Goal: Entertainment & Leisure: Consume media (video, audio)

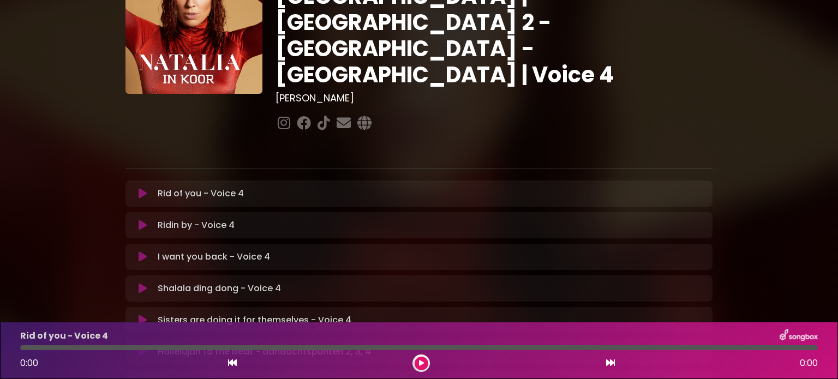
scroll to position [109, 0]
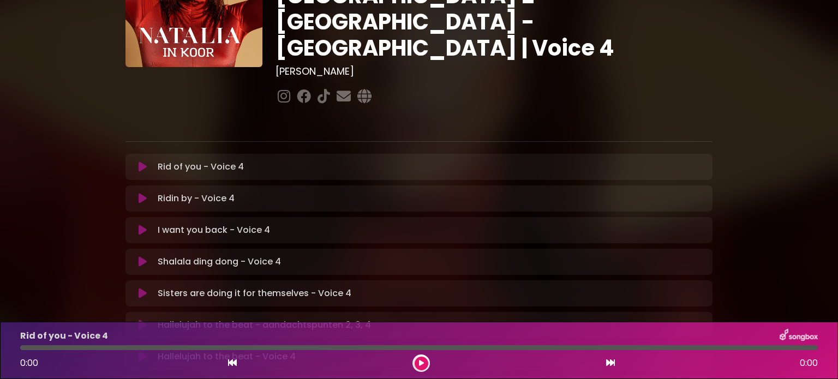
click at [141, 161] on icon at bounding box center [143, 166] width 8 height 11
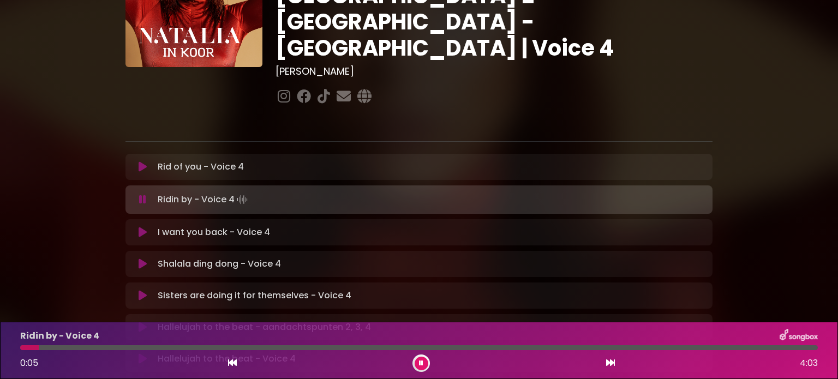
click at [422, 364] on icon at bounding box center [421, 363] width 4 height 7
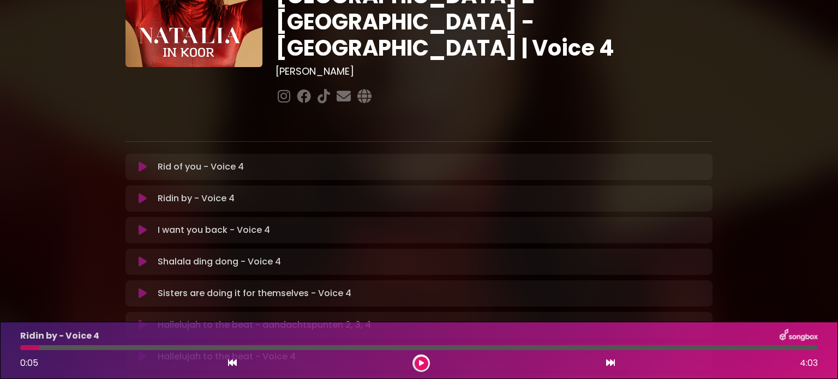
click at [140, 161] on icon at bounding box center [143, 166] width 8 height 11
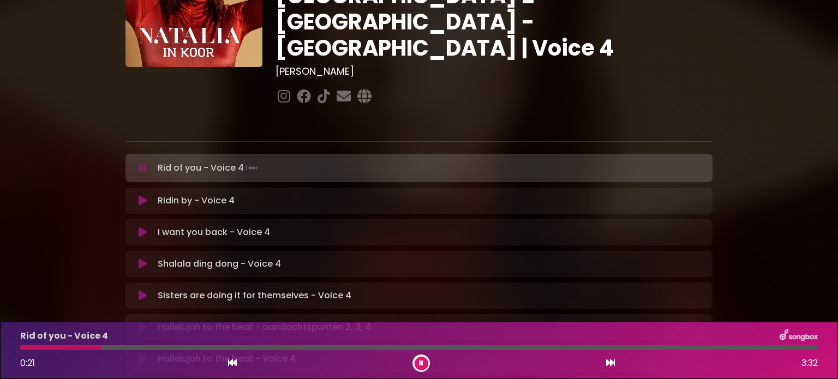
scroll to position [55, 0]
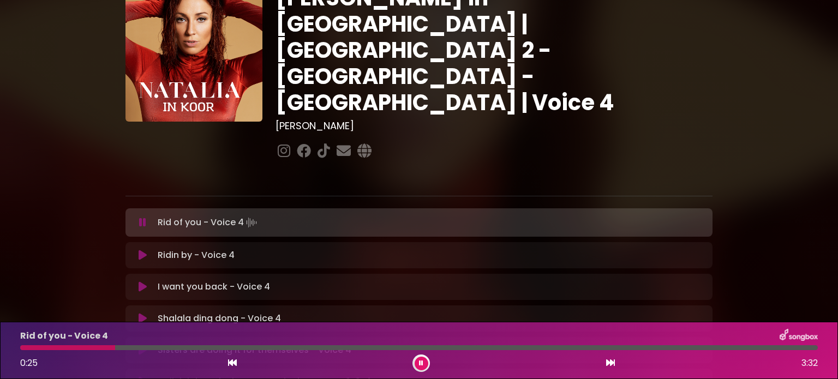
click at [22, 349] on div at bounding box center [67, 347] width 95 height 5
click at [20, 347] on div at bounding box center [419, 347] width 810 height 5
drag, startPoint x: 25, startPoint y: 347, endPoint x: 0, endPoint y: 348, distance: 25.1
click at [0, 348] on div "Rid of you - Voice 4 0:03 3:32" at bounding box center [419, 350] width 838 height 57
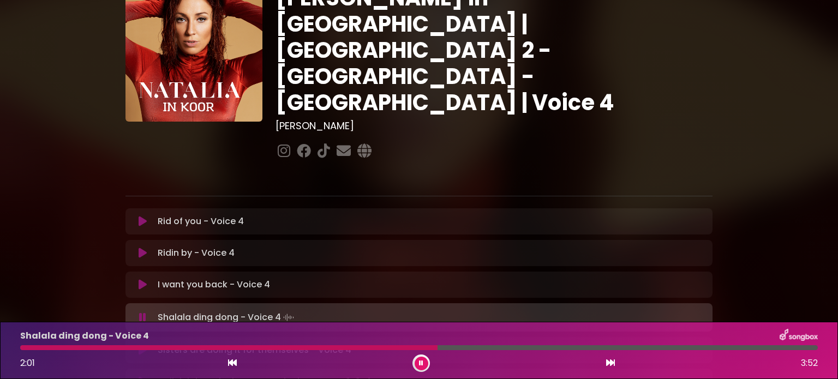
click at [143, 248] on icon at bounding box center [143, 253] width 8 height 11
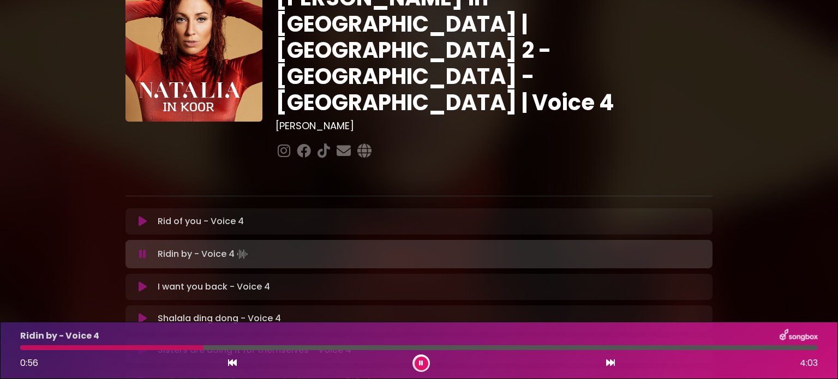
click at [143, 216] on icon at bounding box center [143, 221] width 8 height 11
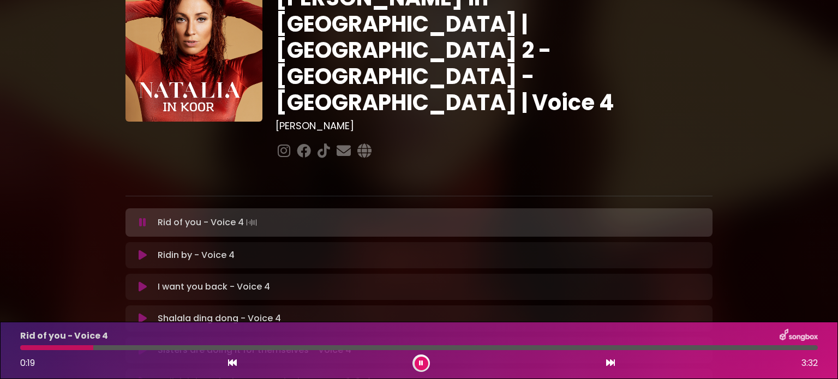
click at [143, 217] on icon at bounding box center [142, 222] width 7 height 11
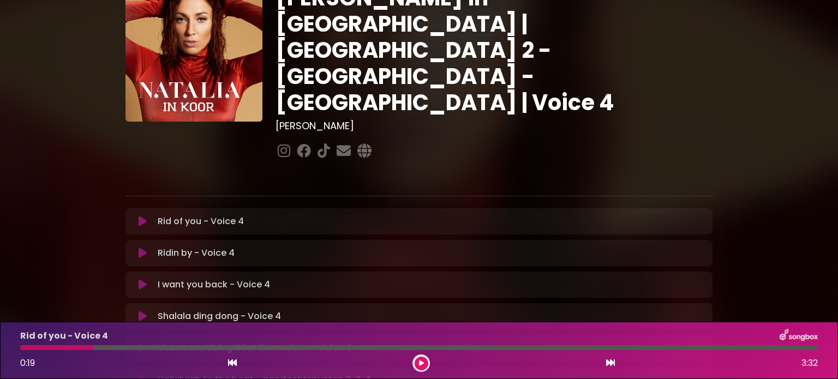
drag, startPoint x: 143, startPoint y: 180, endPoint x: 528, endPoint y: 82, distance: 397.4
click at [529, 141] on div at bounding box center [493, 151] width 437 height 21
click at [21, 347] on div at bounding box center [57, 347] width 74 height 5
click at [29, 346] on div at bounding box center [57, 347] width 74 height 5
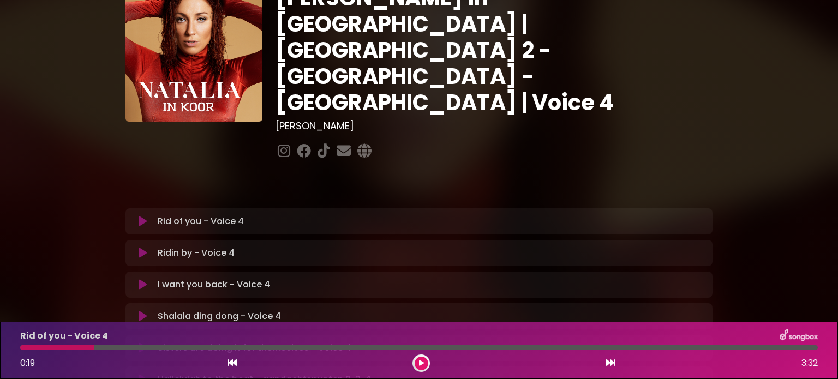
drag, startPoint x: 418, startPoint y: 361, endPoint x: 338, endPoint y: 343, distance: 82.2
click at [418, 361] on button at bounding box center [421, 364] width 14 height 14
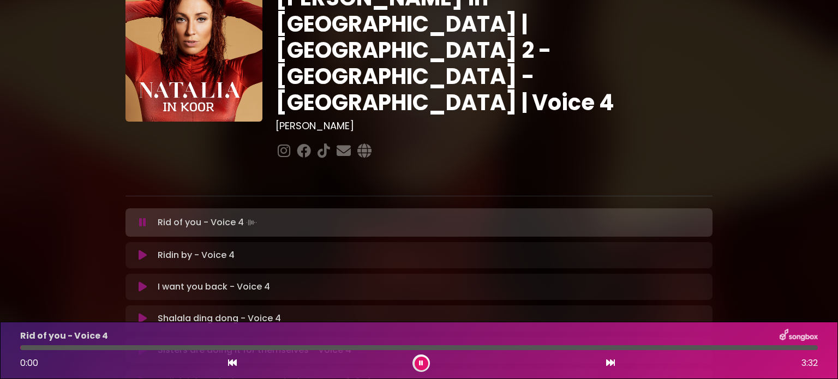
drag, startPoint x: 33, startPoint y: 347, endPoint x: 11, endPoint y: 352, distance: 22.0
click at [11, 350] on div "Rid of you - Voice 4 0:00 3:32" at bounding box center [419, 350] width 838 height 57
click at [22, 348] on div at bounding box center [66, 347] width 93 height 5
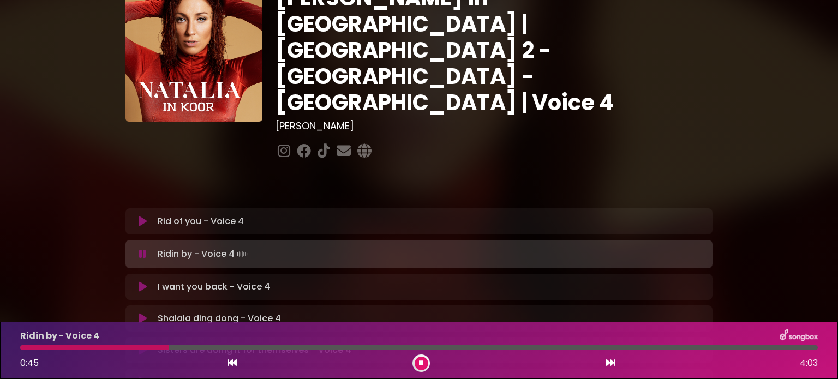
click at [127, 348] on div at bounding box center [94, 347] width 149 height 5
click at [133, 350] on div at bounding box center [98, 347] width 156 height 5
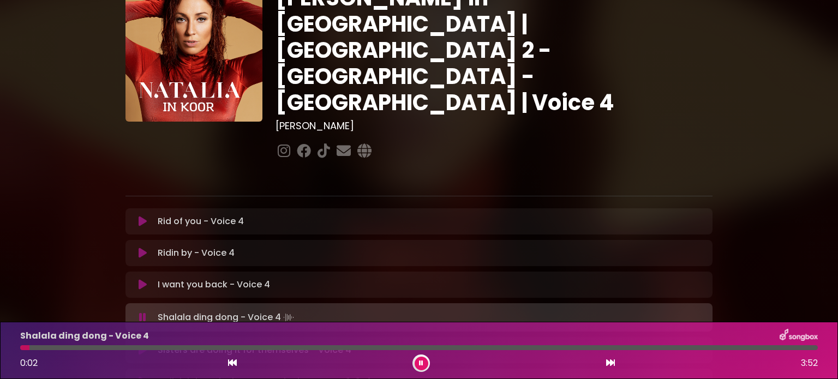
drag, startPoint x: 495, startPoint y: 57, endPoint x: 502, endPoint y: 59, distance: 7.3
click at [502, 59] on div "[PERSON_NAME] in [GEOGRAPHIC_DATA] | [GEOGRAPHIC_DATA] 2 - [GEOGRAPHIC_DATA] - …" at bounding box center [494, 73] width 450 height 177
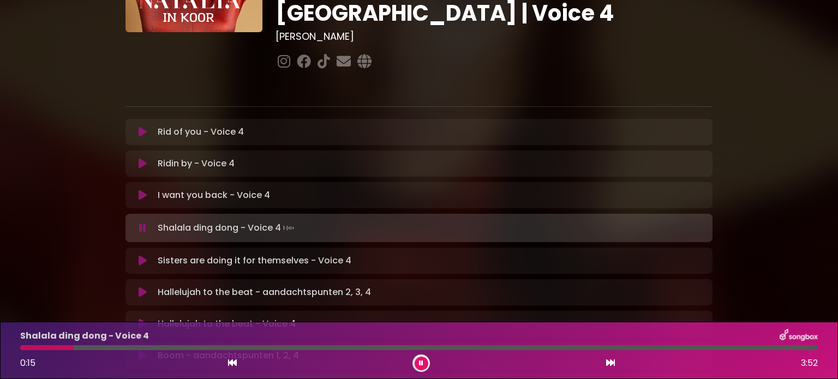
scroll to position [164, 0]
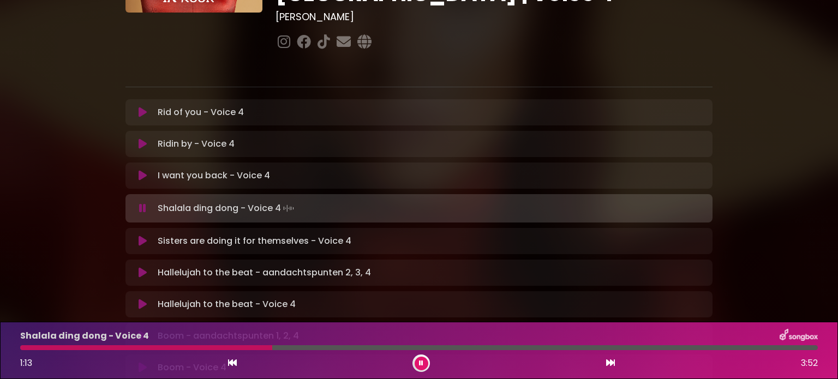
click at [22, 346] on div at bounding box center [146, 347] width 252 height 5
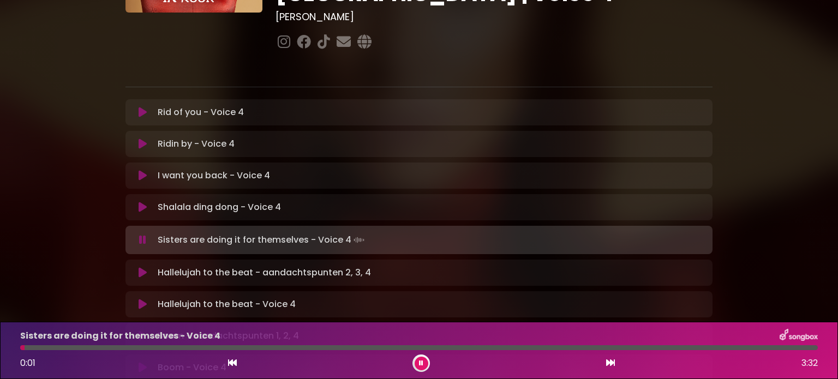
click at [141, 202] on icon at bounding box center [143, 207] width 8 height 11
click at [139, 202] on icon at bounding box center [143, 207] width 8 height 11
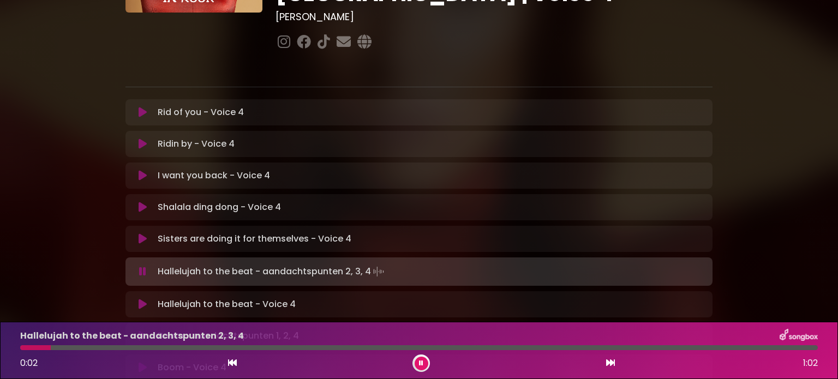
click at [610, 99] on div "Rid of you - Voice 4 Loading Track... Your Feedback" at bounding box center [418, 112] width 587 height 26
click at [140, 233] on icon at bounding box center [143, 238] width 8 height 11
drag, startPoint x: 140, startPoint y: 199, endPoint x: 192, endPoint y: 191, distance: 52.4
click at [142, 233] on icon at bounding box center [143, 238] width 8 height 11
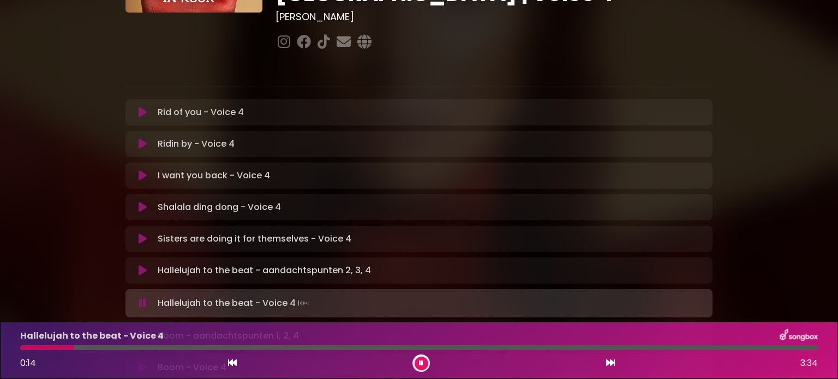
click at [233, 264] on p "Hallelujah to the beat - aandachtspunten 2, 3, 4 Loading Track..." at bounding box center [264, 270] width 213 height 13
drag, startPoint x: 143, startPoint y: 234, endPoint x: 185, endPoint y: 237, distance: 42.1
click at [145, 265] on icon at bounding box center [143, 270] width 8 height 11
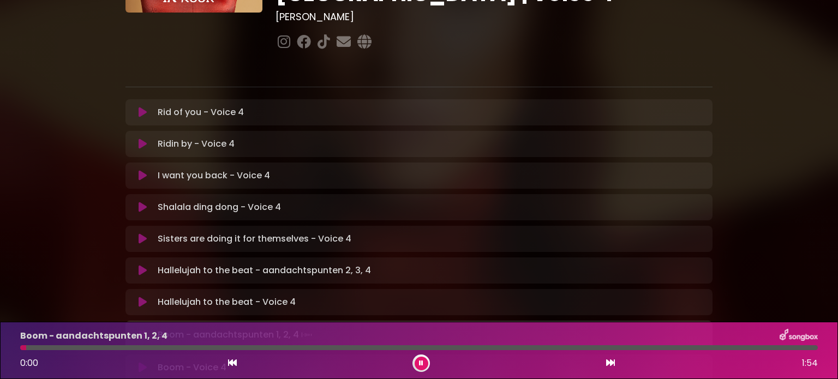
click at [143, 265] on icon at bounding box center [143, 270] width 8 height 11
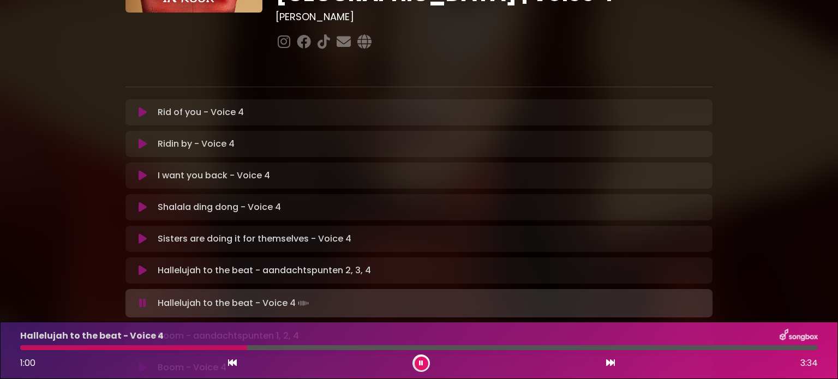
click at [421, 361] on icon at bounding box center [421, 363] width 4 height 7
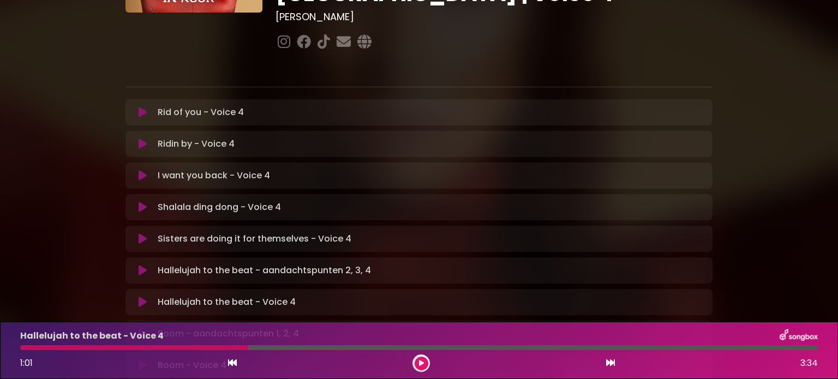
click at [20, 348] on div at bounding box center [134, 347] width 228 height 5
click at [22, 348] on div at bounding box center [134, 347] width 228 height 5
click at [421, 363] on icon at bounding box center [421, 363] width 5 height 7
drag, startPoint x: 785, startPoint y: 30, endPoint x: 766, endPoint y: 41, distance: 22.0
click at [782, 32] on div "[PERSON_NAME] in [GEOGRAPHIC_DATA] | [GEOGRAPHIC_DATA] 2 - [GEOGRAPHIC_DATA] - …" at bounding box center [419, 282] width 838 height 866
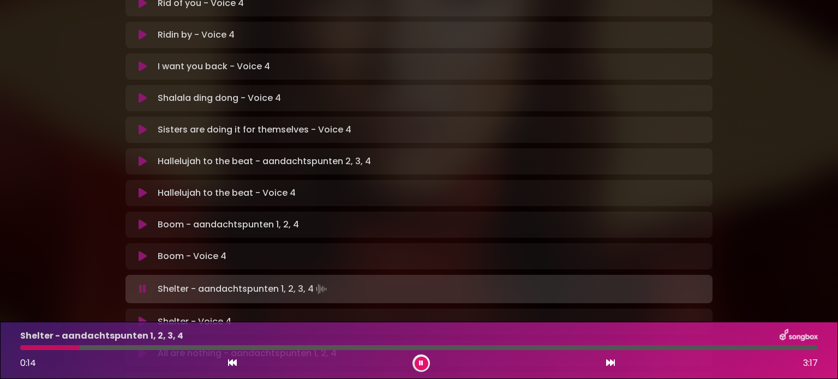
scroll to position [327, 0]
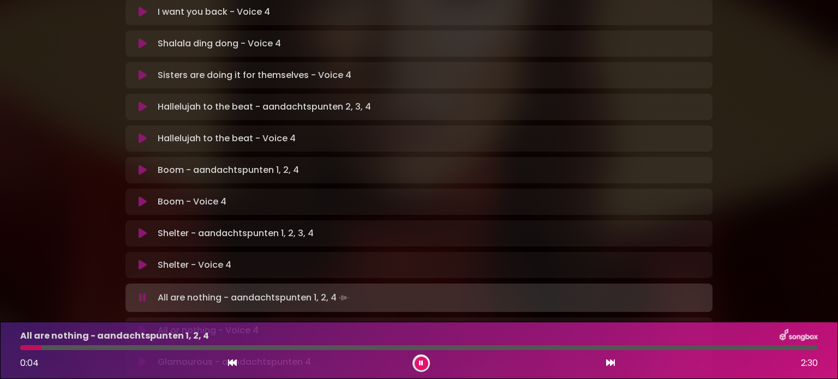
click at [142, 260] on icon at bounding box center [143, 265] width 8 height 11
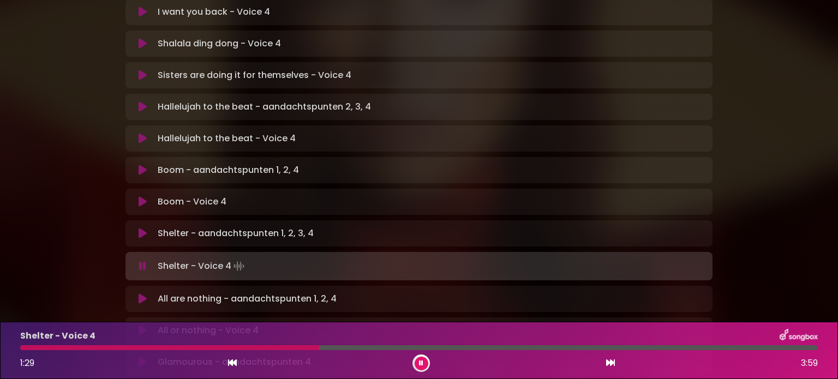
click at [260, 346] on div at bounding box center [169, 347] width 299 height 5
click at [257, 348] on div at bounding box center [149, 347] width 258 height 5
click at [224, 345] on div at bounding box center [164, 347] width 288 height 5
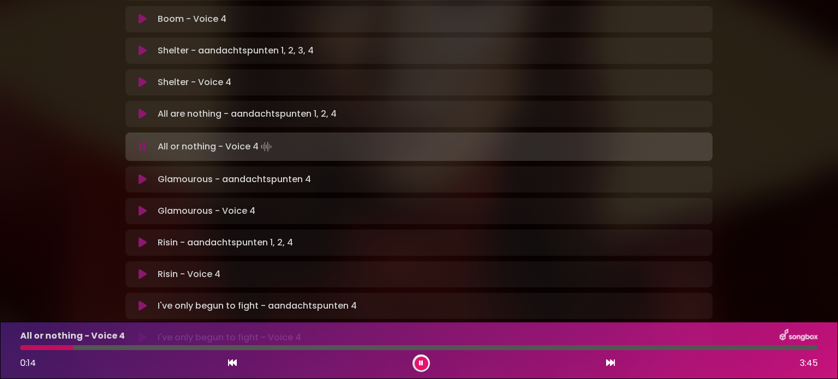
scroll to position [491, 0]
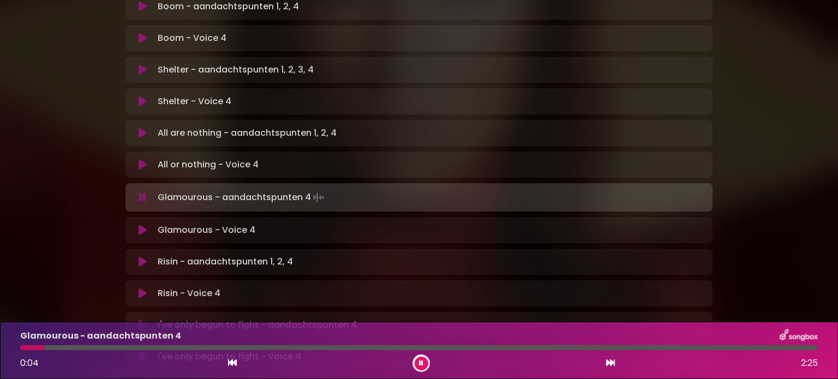
click at [142, 159] on icon at bounding box center [143, 164] width 8 height 11
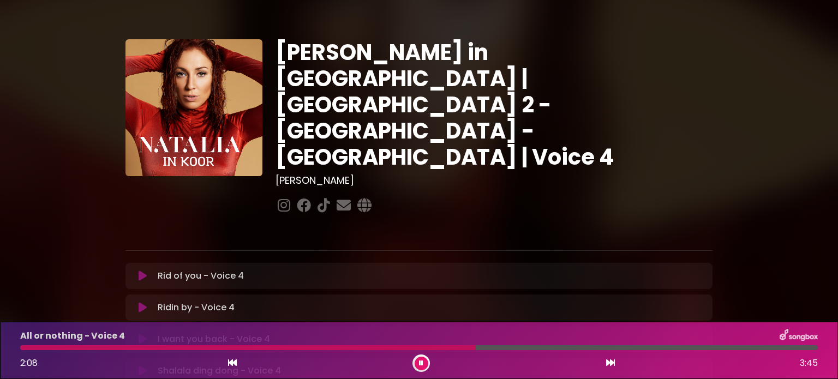
scroll to position [491, 0]
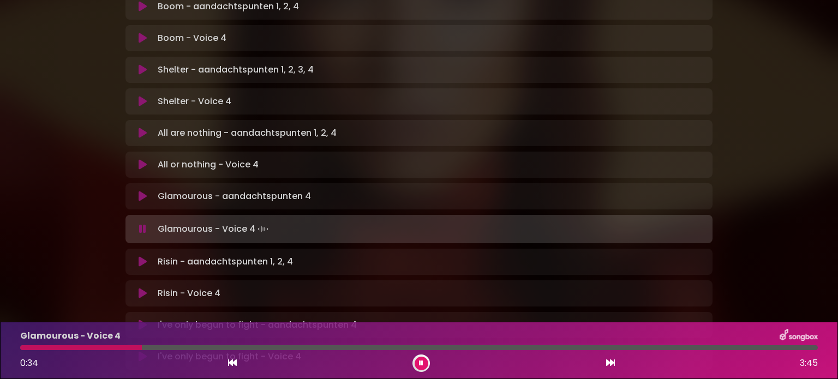
drag, startPoint x: 551, startPoint y: 19, endPoint x: 540, endPoint y: 12, distance: 12.3
click at [551, 57] on div "Shelter - aandachtspunten 1, 2, 3, 4 Loading Track..." at bounding box center [418, 70] width 587 height 26
click at [142, 191] on icon at bounding box center [143, 196] width 8 height 11
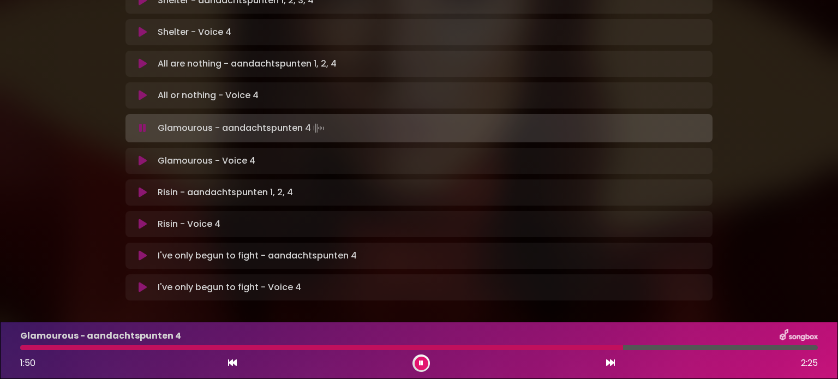
scroll to position [568, 0]
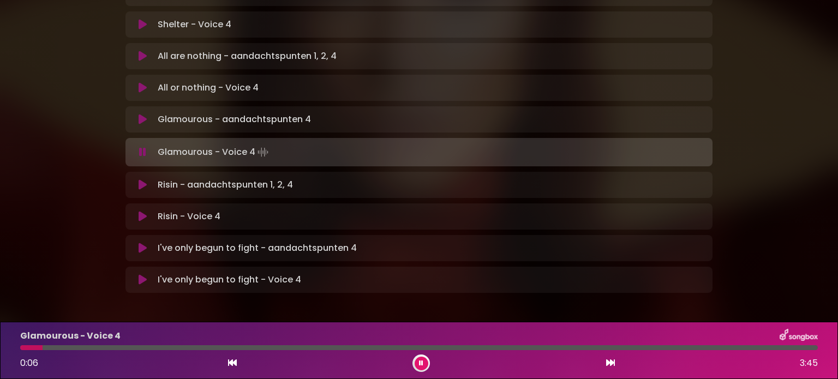
drag, startPoint x: 141, startPoint y: 78, endPoint x: 122, endPoint y: 81, distance: 19.4
click at [140, 114] on icon at bounding box center [143, 119] width 8 height 11
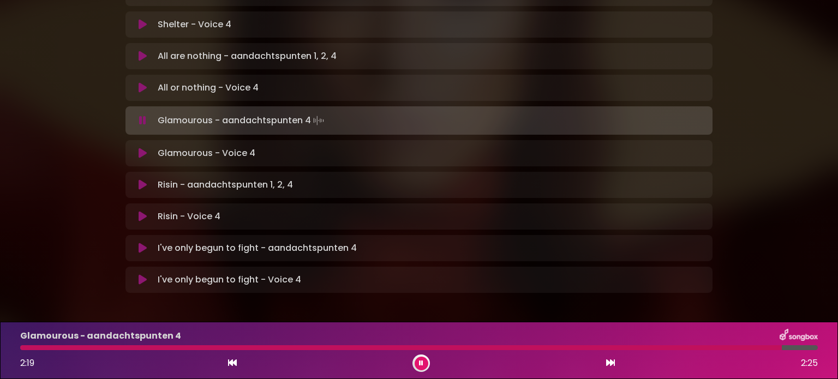
click at [627, 348] on div at bounding box center [400, 347] width 761 height 5
click at [582, 349] on div at bounding box center [328, 347] width 616 height 5
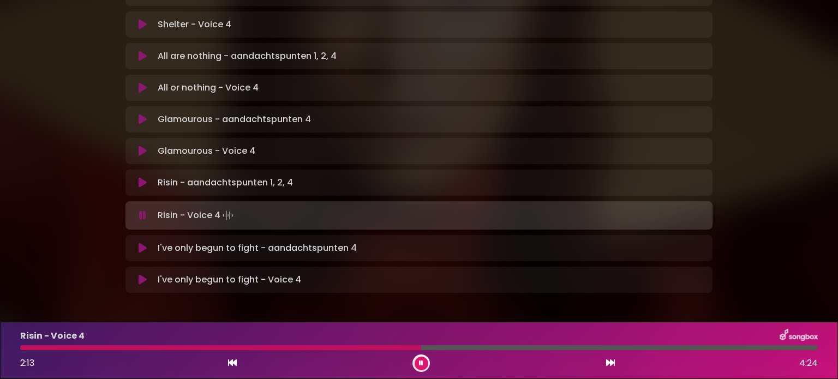
click at [380, 346] on div at bounding box center [220, 347] width 401 height 5
click at [364, 346] on div at bounding box center [204, 347] width 368 height 5
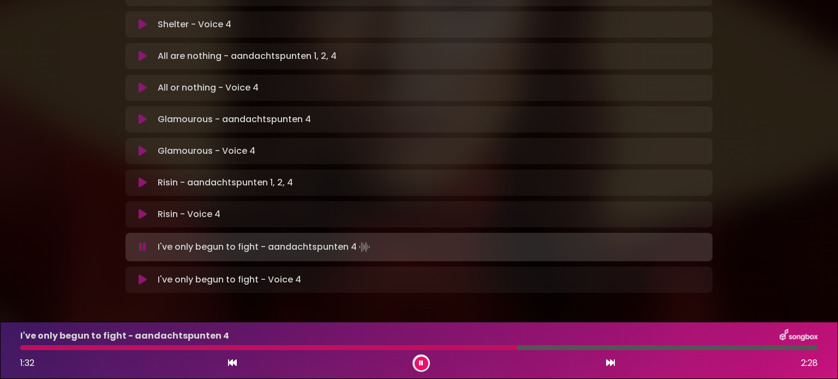
click at [141, 209] on icon at bounding box center [143, 214] width 8 height 11
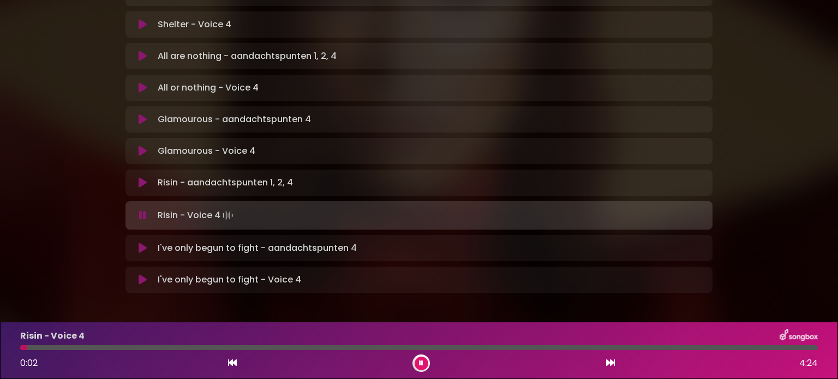
click at [143, 243] on icon at bounding box center [143, 248] width 8 height 11
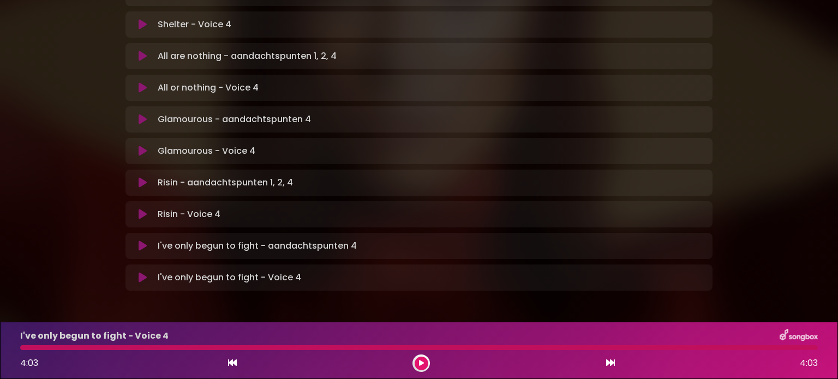
scroll to position [565, 0]
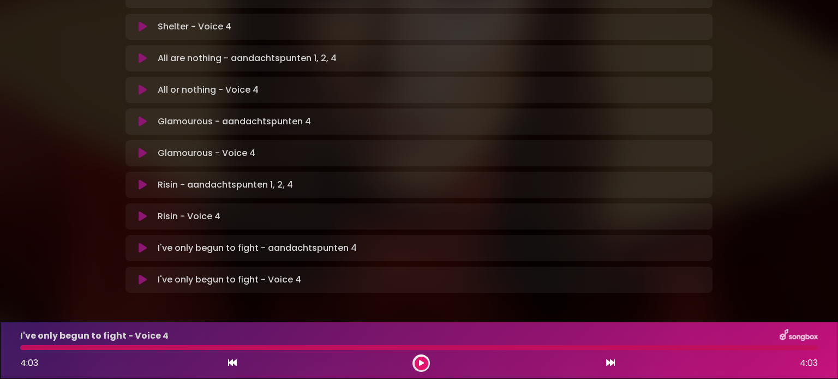
click at [142, 274] on icon at bounding box center [143, 279] width 8 height 11
